Goal: Task Accomplishment & Management: Use online tool/utility

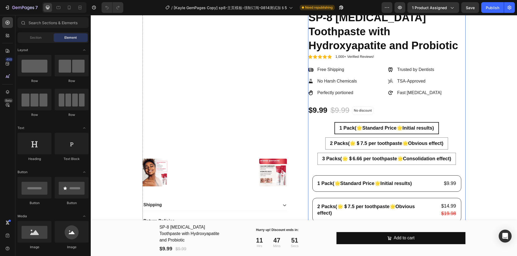
scroll to position [67, 0]
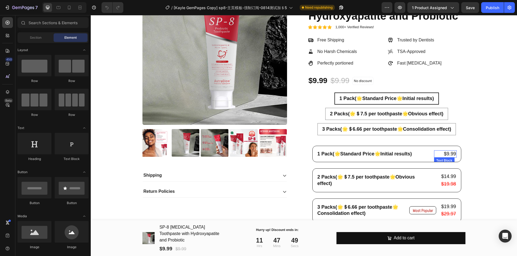
click at [439, 155] on p "$9.99" at bounding box center [445, 154] width 22 height 6
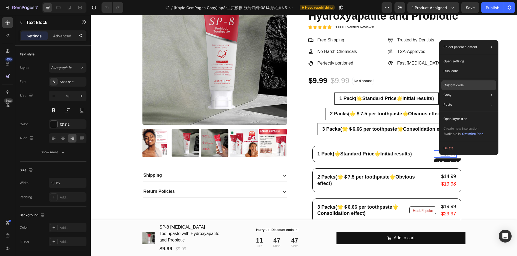
click at [461, 87] on p "Custom code" at bounding box center [453, 85] width 20 height 5
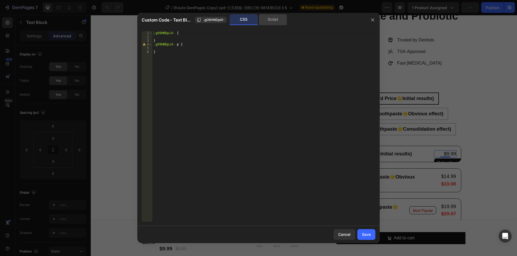
click at [267, 21] on div "Script" at bounding box center [273, 19] width 28 height 11
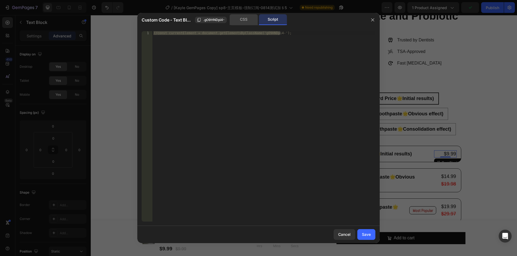
click at [243, 22] on div "CSS" at bounding box center [244, 19] width 28 height 11
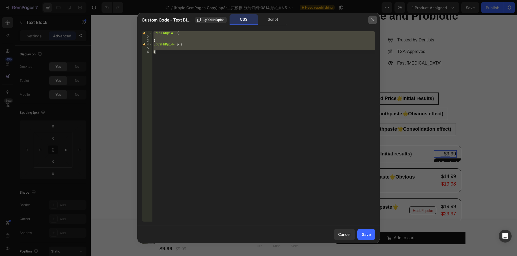
click at [371, 23] on button "button" at bounding box center [372, 20] width 9 height 9
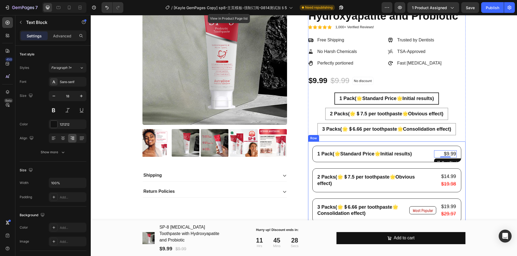
click at [337, 164] on div "1 Pack(🌟Standard Price🌟Initial results) Text Block $9.99 Text Block 0 Row Row 2…" at bounding box center [386, 187] width 149 height 83
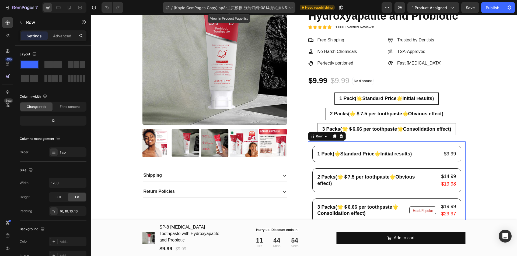
click at [195, 4] on div "/ [Kayle GemPages Copy] sp8-主页模板-强制订阅-0814测试加＄5" at bounding box center [229, 7] width 133 height 11
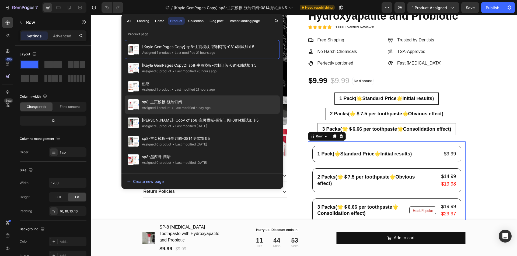
click at [210, 105] on div "• Last modified a day ago" at bounding box center [190, 107] width 40 height 5
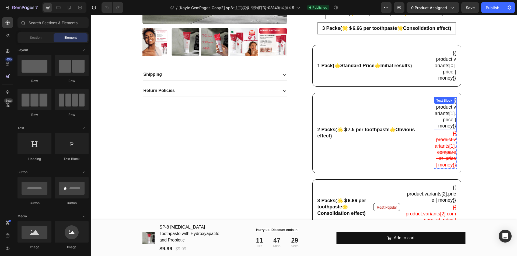
click at [442, 116] on p "{{ product.variants[1].price | money}}" at bounding box center [445, 113] width 22 height 31
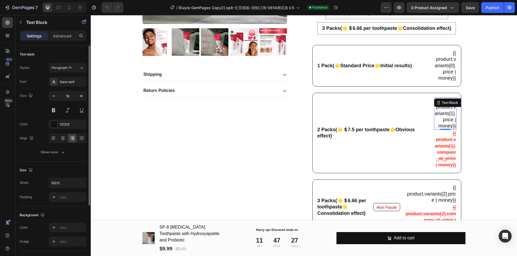
scroll to position [93, 0]
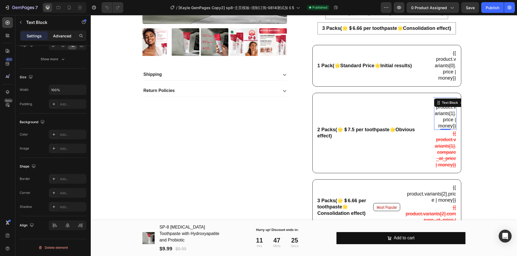
click at [59, 35] on p "Advanced" at bounding box center [62, 36] width 18 height 6
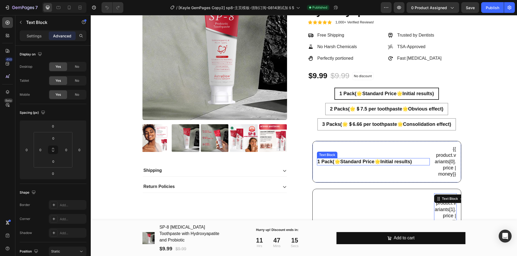
scroll to position [101, 0]
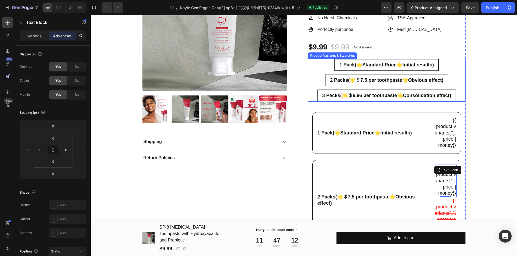
click at [420, 95] on span "3 Packs(🌟＄6.66 per toothpaste🌟Consolidation effect)" at bounding box center [386, 95] width 129 height 5
click at [386, 90] on input "3 Packs(🌟＄6.66 per toothpaste🌟Consolidation effect) 3 Packs(🌟＄6.66 per toothpas…" at bounding box center [386, 89] width 0 height 0
radio input "true"
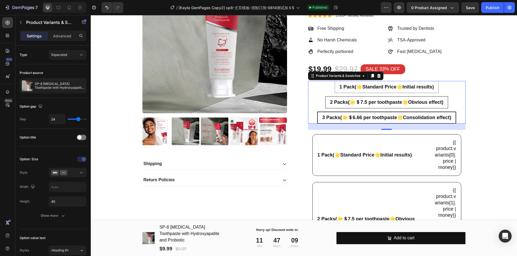
scroll to position [67, 0]
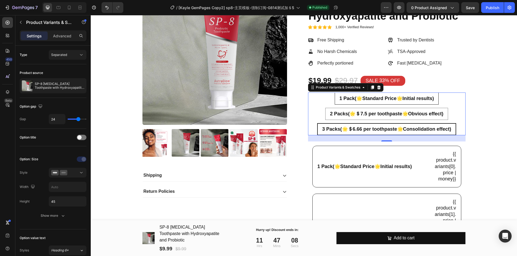
click at [416, 98] on span "1 Pack(🌟Standard Price🌟Initial results)" at bounding box center [386, 98] width 94 height 5
click at [386, 93] on input "1 Pack(🌟Standard Price🌟Initial results) 1 Pack(🌟Standard Price🌟Initial results)…" at bounding box center [386, 92] width 0 height 0
radio input "true"
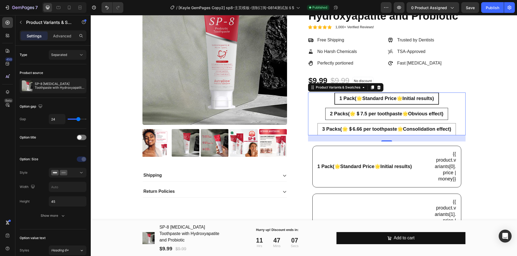
click at [411, 109] on div "2 Packs(🌟＄7.5 per toothpaste🌟Obvious effect)" at bounding box center [386, 114] width 122 height 10
click at [386, 108] on input "2 Packs(🌟＄7.5 per toothpaste🌟Obvious effect) 2 Packs(🌟＄7.5 per toothpaste🌟Obvio…" at bounding box center [386, 108] width 0 height 0
radio input "true"
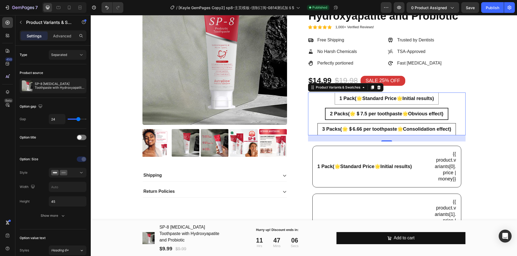
click at [407, 126] on span "3 Packs(🌟＄6.66 per toothpaste🌟Consolidation effect)" at bounding box center [386, 128] width 129 height 5
click at [386, 123] on input "3 Packs(🌟＄6.66 per toothpaste🌟Consolidation effect) 3 Packs(🌟＄6.66 per toothpas…" at bounding box center [386, 123] width 0 height 0
radio input "true"
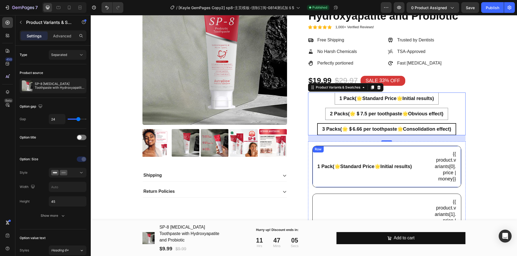
click at [408, 156] on div "1 Pack(🌟Standard Price🌟Initial results) Text Block" at bounding box center [373, 166] width 113 height 33
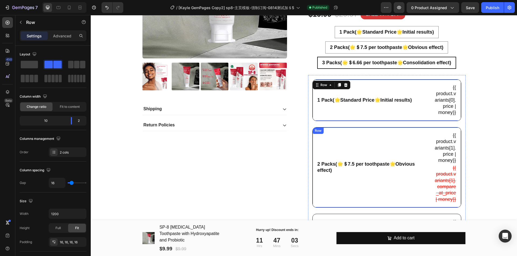
scroll to position [135, 0]
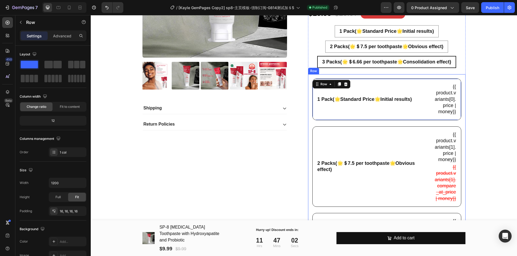
click at [438, 124] on div "1 Pack(🌟Standard Price🌟Initial results) Text Block {{ product.variants[0].price…" at bounding box center [386, 177] width 149 height 196
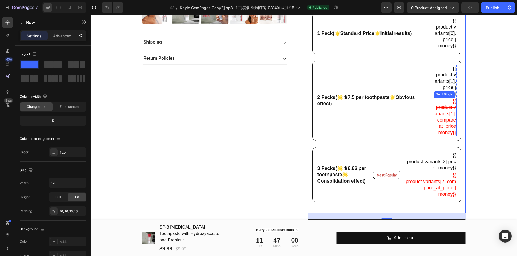
scroll to position [202, 0]
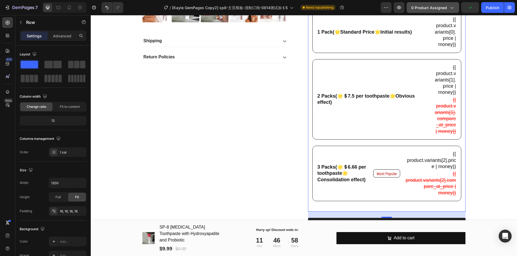
click at [432, 11] on button "0 product assigned" at bounding box center [432, 7] width 52 height 11
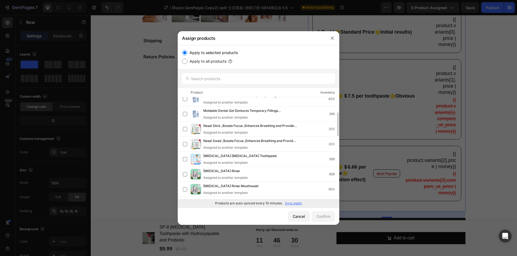
scroll to position [133, 0]
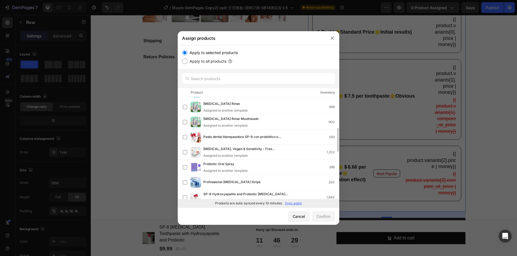
click at [266, 144] on div "Pasta dental blanqueadora SP-8 con probiótico e hidroxiapatita 593" at bounding box center [258, 137] width 161 height 15
click at [325, 221] on button "Confirm" at bounding box center [323, 216] width 23 height 11
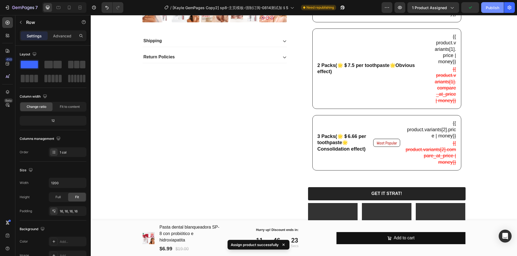
click at [488, 9] on div "Publish" at bounding box center [491, 8] width 13 height 6
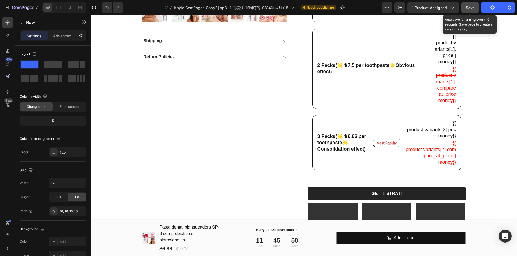
click at [477, 10] on button "Save" at bounding box center [470, 7] width 18 height 11
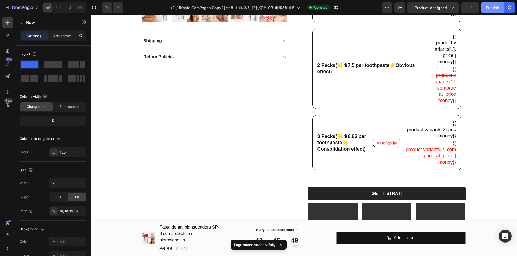
click at [493, 12] on button "Publish" at bounding box center [492, 7] width 23 height 11
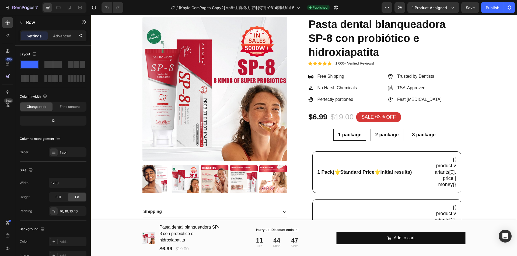
scroll to position [0, 0]
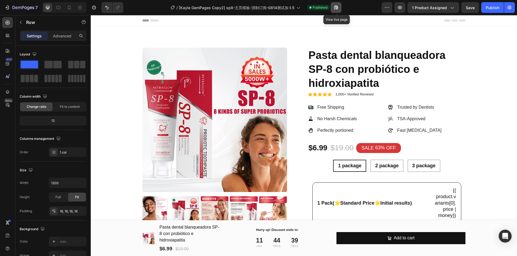
click at [334, 7] on icon "button" at bounding box center [335, 7] width 5 height 5
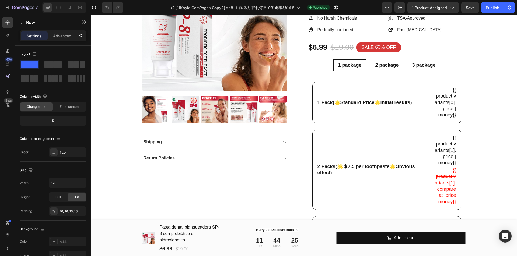
scroll to position [101, 0]
click at [411, 127] on div "1 Pack(🌟Standard Price🌟Initial results) Text Block {{ product.variants[0].price…" at bounding box center [386, 180] width 149 height 196
click at [447, 127] on div "1 Pack(🌟Standard Price🌟Initial results) Text Block {{ product.variants[0].price…" at bounding box center [386, 180] width 149 height 196
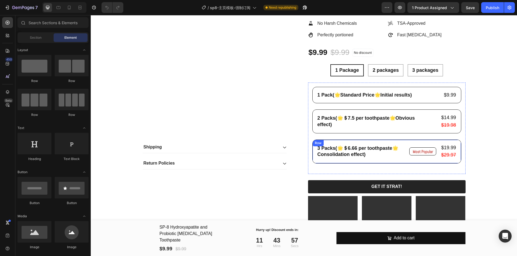
scroll to position [101, 0]
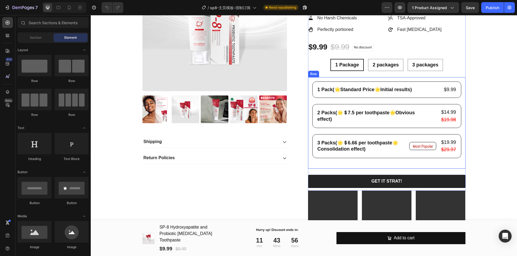
click at [373, 100] on div "1 Pack(🌟Standard Price🌟Initial results) Text Block $9.99 Text Block Row Row 2 P…" at bounding box center [386, 123] width 149 height 83
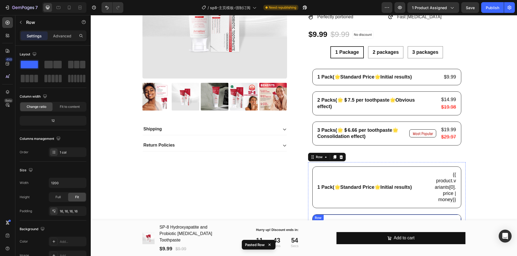
scroll to position [107, 0]
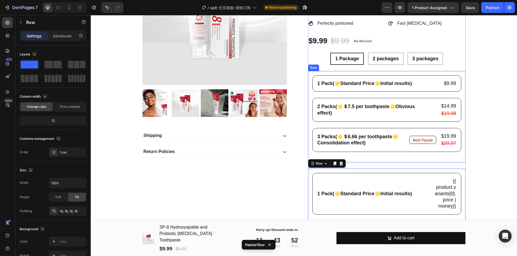
click at [368, 124] on div "1 Pack(🌟Standard Price🌟Initial results) Text Block $9.99 Text Block Row Row 2 P…" at bounding box center [386, 116] width 149 height 83
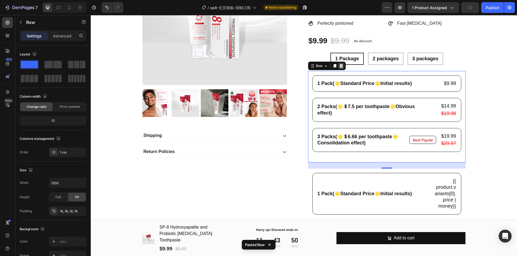
click at [339, 67] on icon at bounding box center [340, 66] width 3 height 4
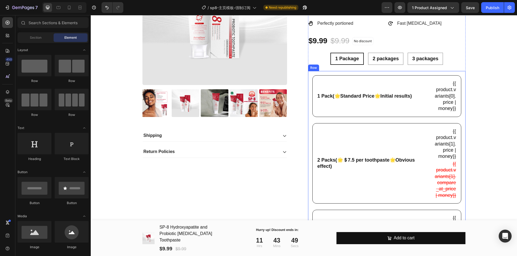
click at [387, 121] on div "1 Pack(🌟Standard Price🌟Initial results) Text Block {{ product.variants[0].price…" at bounding box center [386, 173] width 149 height 196
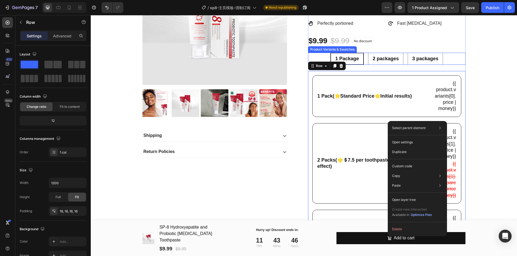
click at [404, 59] on div "1 Package 1 Package 1 Package 2 packages 2 packages 2 packages 3 packages 3 pac…" at bounding box center [386, 59] width 157 height 12
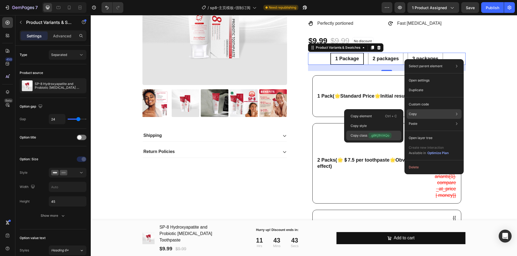
click at [377, 137] on span ".g8Kj9ViAQo" at bounding box center [379, 136] width 23 height 6
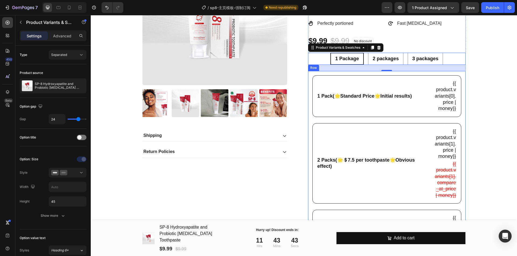
click at [361, 121] on div "1 Pack(🌟Standard Price🌟Initial results) Text Block {{ product.variants[0].price…" at bounding box center [386, 173] width 149 height 196
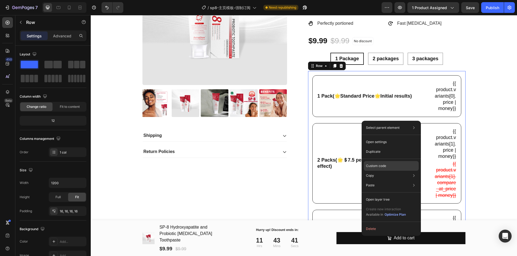
click at [391, 181] on div "Custom code" at bounding box center [391, 186] width 55 height 10
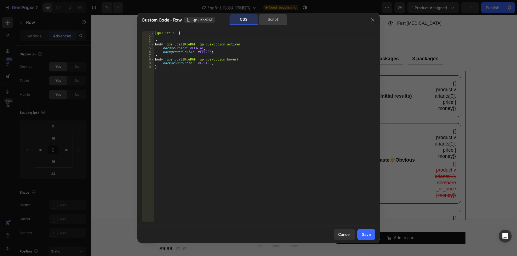
click at [271, 20] on div "Script" at bounding box center [273, 19] width 28 height 11
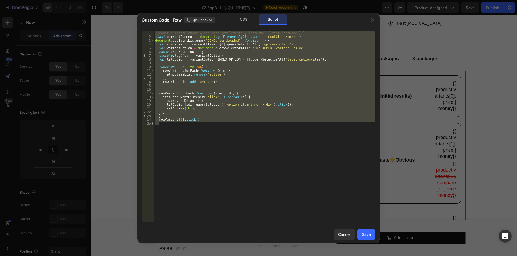
click at [244, 49] on div "//const currentElement = document.getElementsByClassName('{{rootClassName}}'); …" at bounding box center [264, 126] width 221 height 190
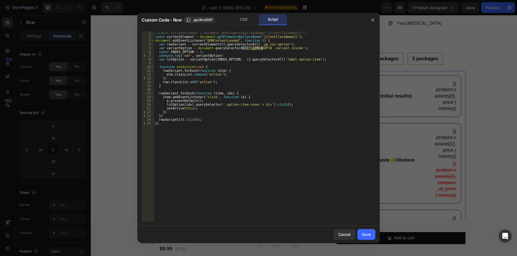
drag, startPoint x: 242, startPoint y: 49, endPoint x: 261, endPoint y: 49, distance: 18.8
click at [261, 49] on div "//const currentElement = document.getElementsByClassName('{{rootClassName}}'); …" at bounding box center [264, 130] width 221 height 198
paste textarea "8Kj9ViAQo"
click at [318, 83] on div "//const currentElement = document.getElementsByClassName('{{rootClassName}}'); …" at bounding box center [264, 130] width 221 height 198
type textarea "row.classList.add('active');"
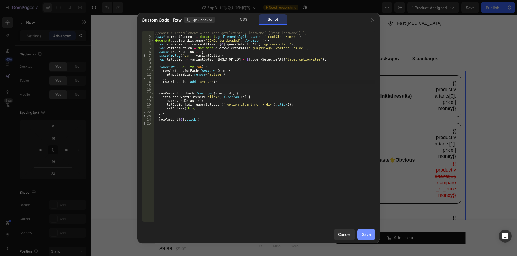
click at [367, 231] on button "Save" at bounding box center [366, 234] width 18 height 11
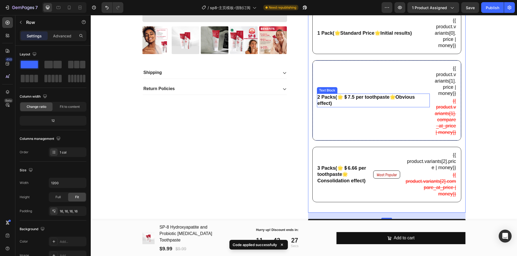
scroll to position [174, 0]
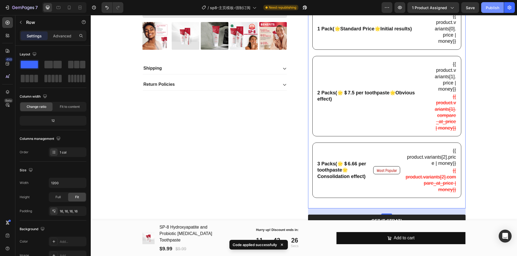
drag, startPoint x: 488, startPoint y: 7, endPoint x: 395, endPoint y: 3, distance: 93.5
click at [488, 7] on div "Publish" at bounding box center [491, 8] width 13 height 6
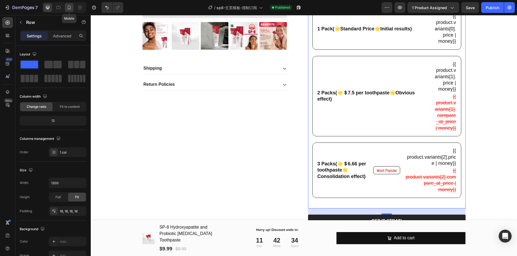
click at [67, 7] on icon at bounding box center [68, 7] width 5 height 5
type input "100%"
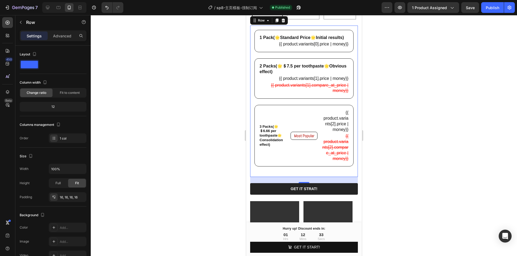
scroll to position [199, 0]
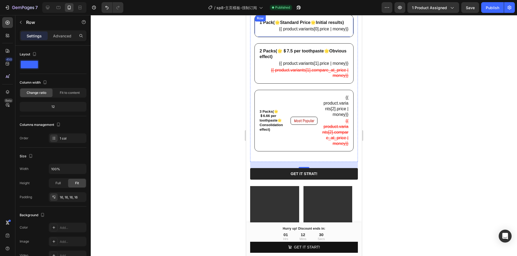
click at [260, 37] on div "1 Pack(🌟Standard Price🌟Initial results) Text Block {{ product.variants[0].price…" at bounding box center [303, 26] width 99 height 23
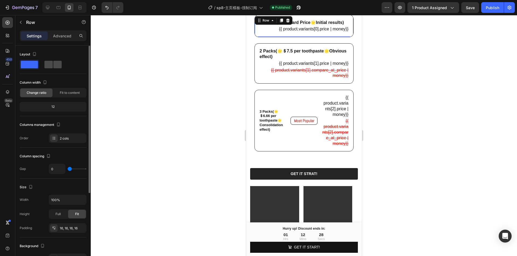
click at [54, 64] on span at bounding box center [57, 65] width 8 height 8
type input "16"
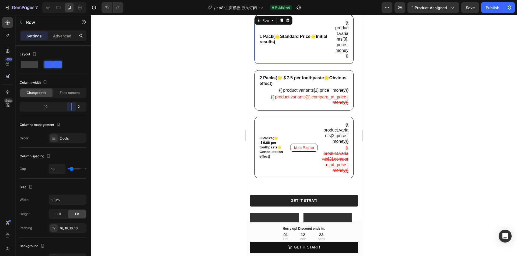
drag, startPoint x: 52, startPoint y: 108, endPoint x: 76, endPoint y: 113, distance: 24.3
click at [76, 0] on body "7 Version history / sp8-主页模板-强制订阅 Published Preview 1 product assigned Save Pub…" at bounding box center [258, 0] width 517 height 0
click at [312, 87] on p "2 Packs(🌟＄7.5 per toothpaste🌟Obvious effect)" at bounding box center [303, 80] width 89 height 11
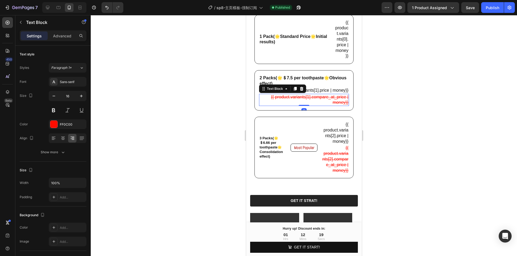
click at [278, 106] on div "{{ product.variants[1].compare_at_price | money}}" at bounding box center [304, 100] width 90 height 12
click at [273, 111] on div "2 Packs(🌟＄7.5 per toothpaste🌟Obvious effect) Text Block {{ product.variants[1].…" at bounding box center [303, 90] width 99 height 40
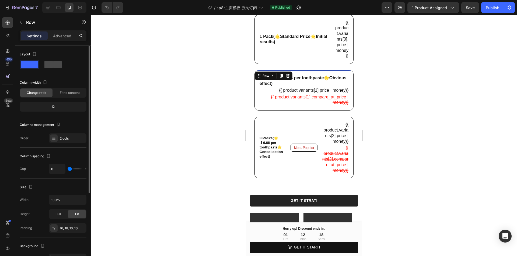
click at [53, 64] on div at bounding box center [52, 65] width 17 height 8
type input "16"
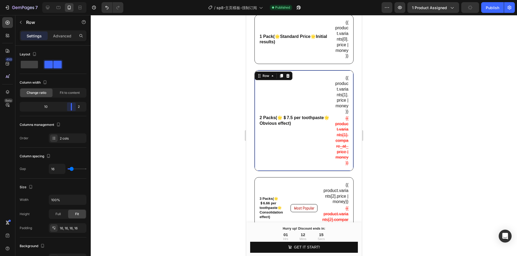
drag, startPoint x: 54, startPoint y: 110, endPoint x: 74, endPoint y: 109, distance: 20.7
click at [74, 0] on body "7 Version history / sp8-主页模板-强制订阅 Published Preview 1 product assigned Publish …" at bounding box center [258, 0] width 517 height 0
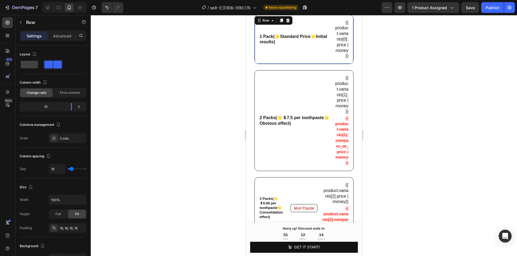
click at [321, 60] on div "1 Pack(🌟Standard Price🌟Initial results) Text Block" at bounding box center [294, 39] width 71 height 40
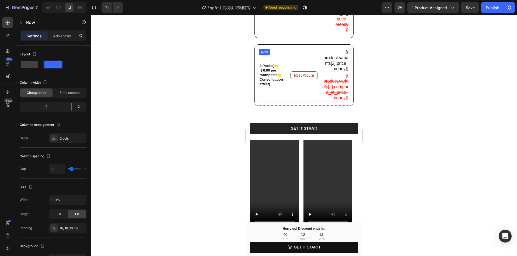
scroll to position [334, 0]
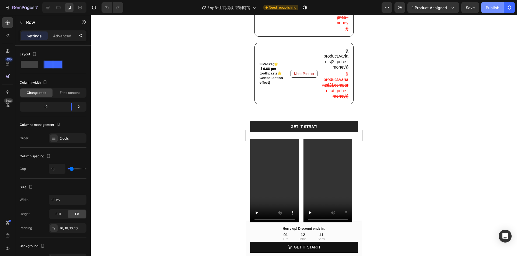
click at [498, 10] on div "Publish" at bounding box center [491, 8] width 13 height 6
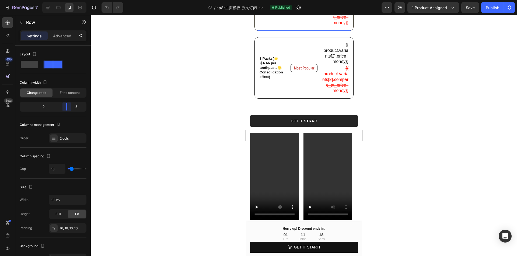
click at [69, 0] on body "7 Version history / sp8-主页模板-强制订阅 Published Preview 1 product assigned Save Pub…" at bounding box center [258, 0] width 517 height 0
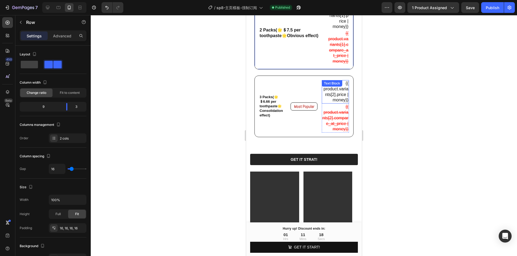
scroll to position [210, 0]
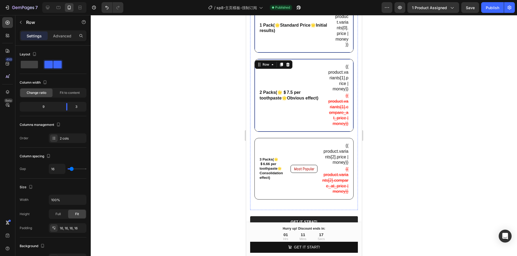
click at [314, 48] on div "1 Pack(🌟Standard Price🌟Initial results) Text Block" at bounding box center [294, 28] width 71 height 40
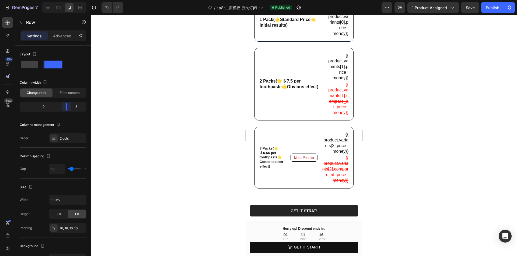
click at [70, 0] on body "7 Version history / sp8-主页模板-强制订阅 Published Preview 1 product assigned Save Pub…" at bounding box center [258, 0] width 517 height 0
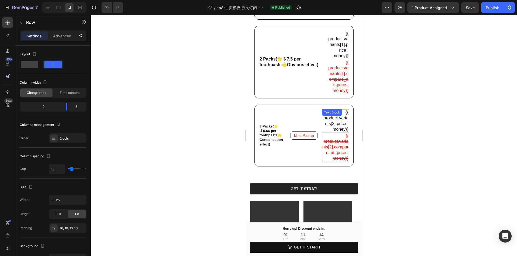
scroll to position [244, 0]
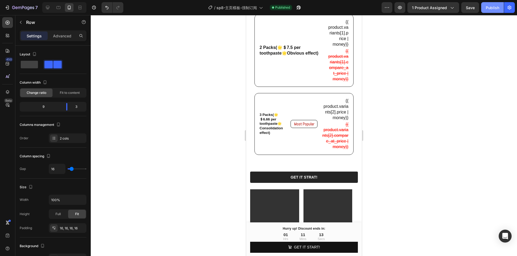
click at [491, 9] on div "Publish" at bounding box center [491, 8] width 13 height 6
click at [507, 234] on icon "Open Intercom Messenger" at bounding box center [505, 236] width 6 height 7
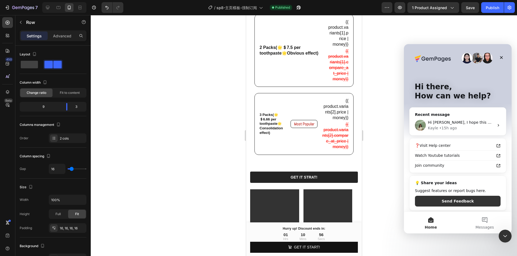
scroll to position [0, 0]
click at [328, 121] on p "{{ product.variants[2].price | money}}" at bounding box center [335, 109] width 26 height 22
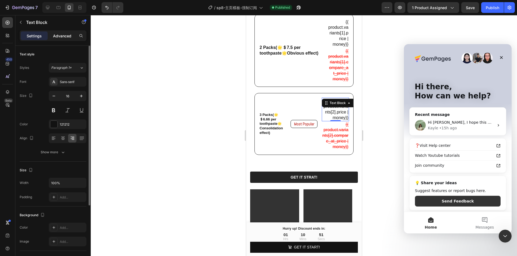
click at [60, 33] on p "Advanced" at bounding box center [62, 36] width 18 height 6
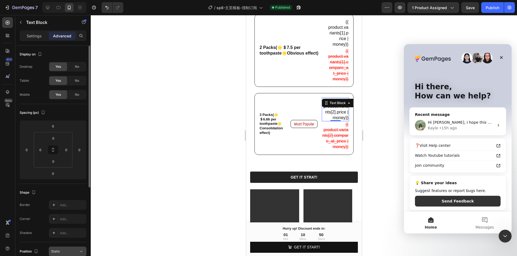
scroll to position [133, 0]
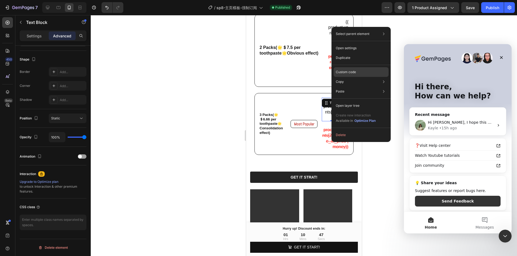
click at [353, 73] on p "Custom code" at bounding box center [346, 72] width 20 height 5
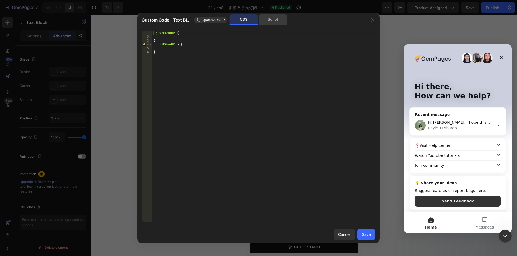
click at [278, 18] on div "Script" at bounding box center [273, 19] width 28 height 11
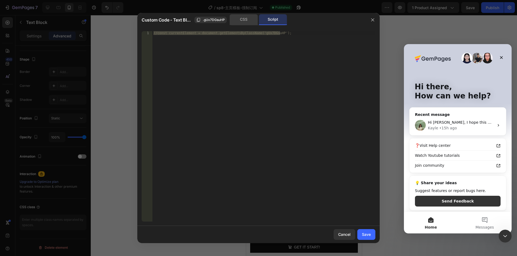
click at [251, 18] on div "CSS" at bounding box center [244, 19] width 28 height 11
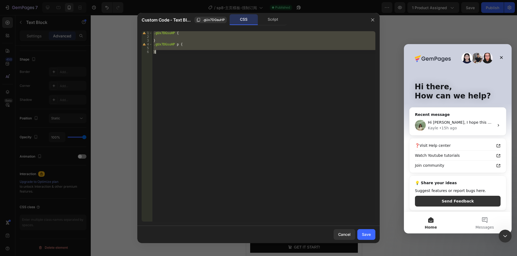
click at [202, 72] on div ".gUx7DGsuHP { } .gUx7DGsuHP p { }" at bounding box center [263, 126] width 223 height 190
type textarea "}"
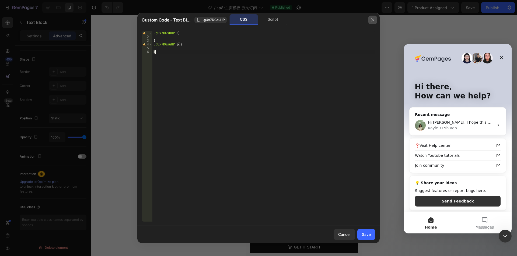
click at [369, 20] on button "button" at bounding box center [372, 20] width 9 height 9
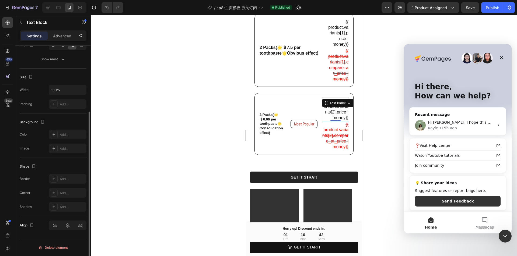
scroll to position [93, 0]
click at [328, 81] on s "{{ product.variants[1].compare_at_price | money}}" at bounding box center [338, 65] width 20 height 33
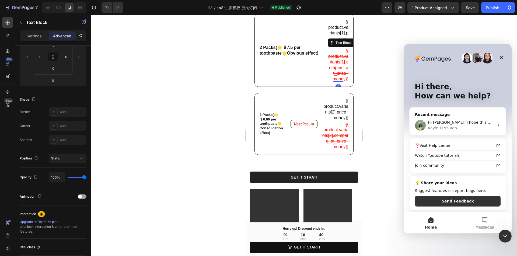
click at [333, 81] on s "{{ product.variants[1].compare_at_price | money}}" at bounding box center [338, 65] width 20 height 33
click at [335, 79] on s "{{ product.variants[1].compare_at_price | money}}" at bounding box center [338, 65] width 20 height 33
click at [339, 75] on p "{{ product.variants[1].compare_at_price | money}}" at bounding box center [338, 65] width 20 height 34
click at [335, 121] on div "{{ product.variants[2].price | money}} Text Block" at bounding box center [334, 109] width 27 height 23
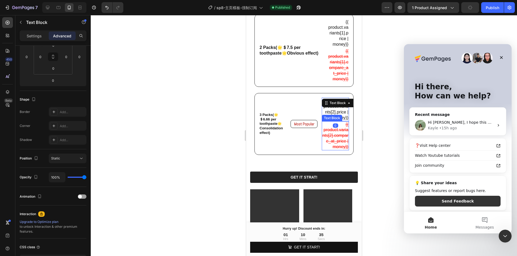
click at [336, 149] on s "{{ product.variants[2].compare_at_price | money}}" at bounding box center [335, 135] width 26 height 27
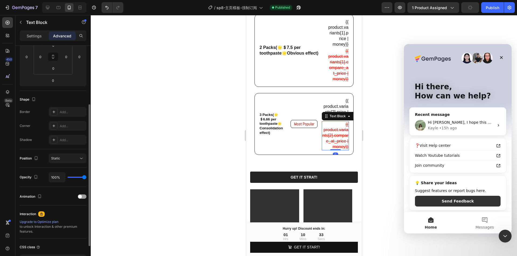
scroll to position [133, 0]
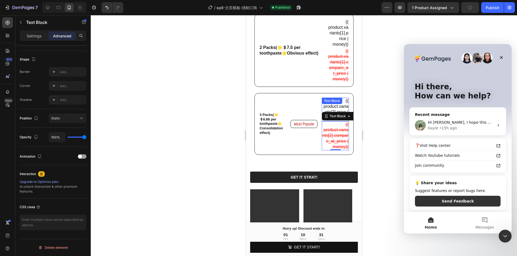
click at [330, 121] on p "{{ product.variants[2].price | money}}" at bounding box center [335, 109] width 26 height 22
click at [35, 36] on p "Settings" at bounding box center [34, 36] width 15 height 6
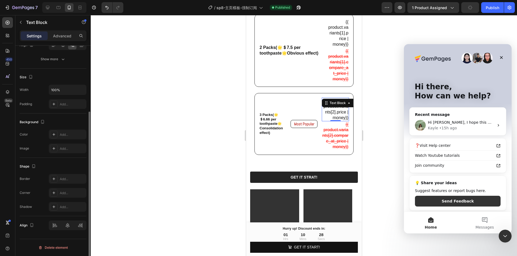
scroll to position [0, 0]
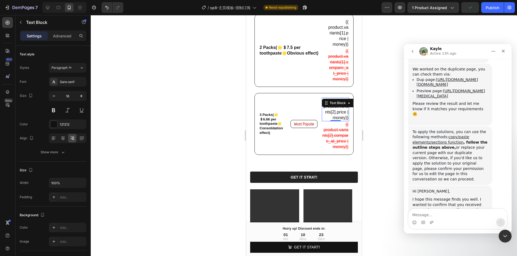
scroll to position [1278, 0]
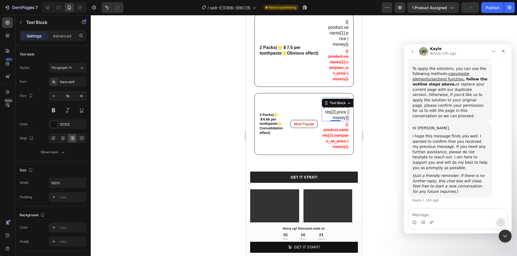
click at [442, 212] on textarea "Message…" at bounding box center [457, 213] width 98 height 9
type textarea "ok ty"
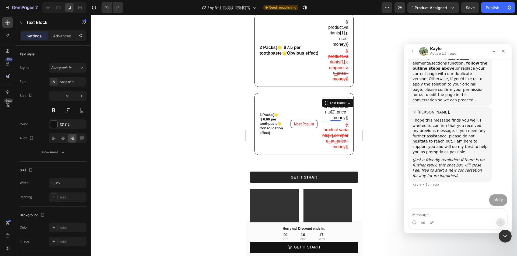
scroll to position [1293, 0]
click at [492, 9] on div "Publish" at bounding box center [491, 8] width 13 height 6
click at [501, 239] on icon "Close Intercom Messenger" at bounding box center [504, 235] width 6 height 6
